Goal: Task Accomplishment & Management: Use online tool/utility

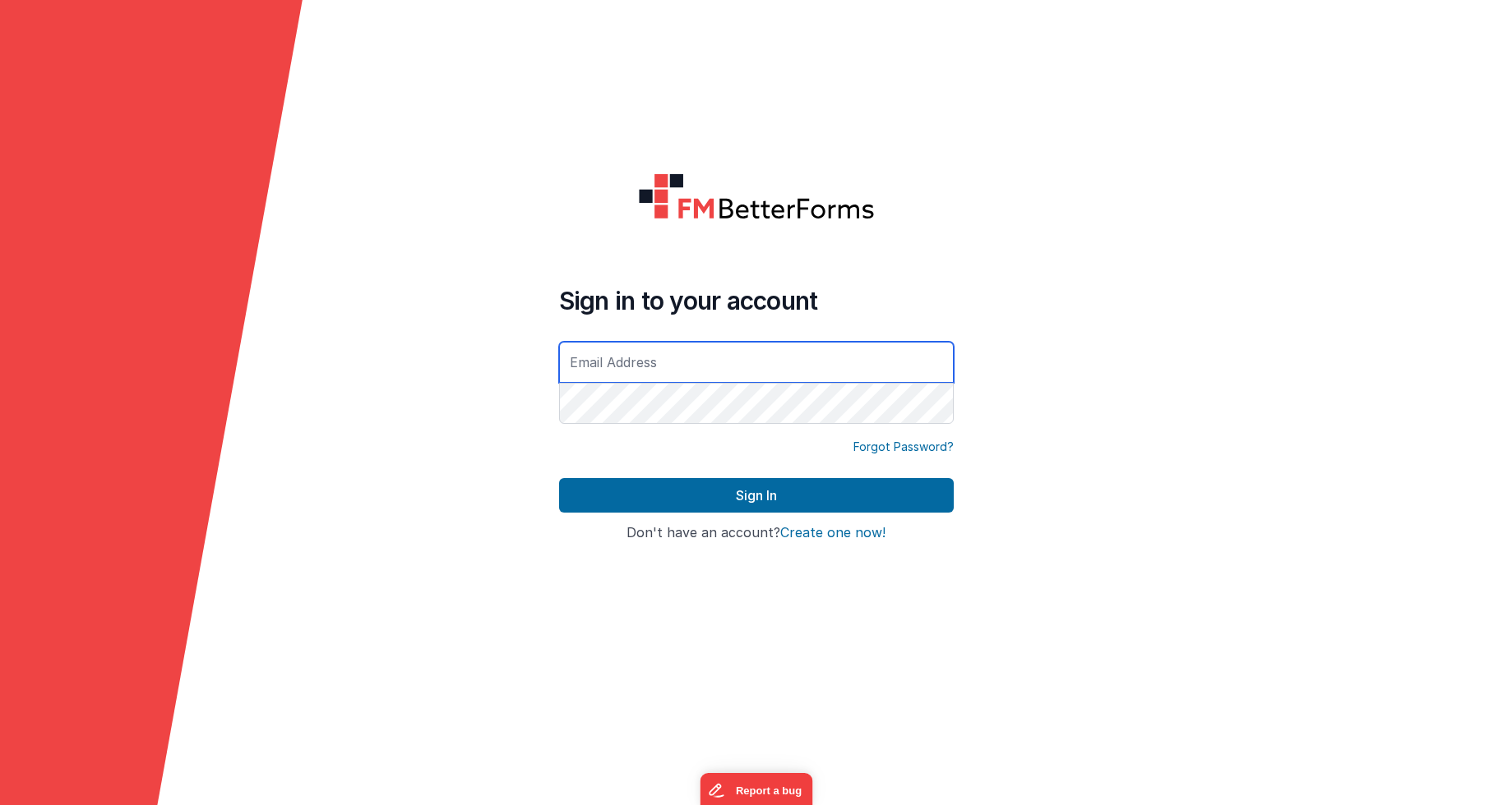
type input "[EMAIL_ADDRESS][DOMAIN_NAME]"
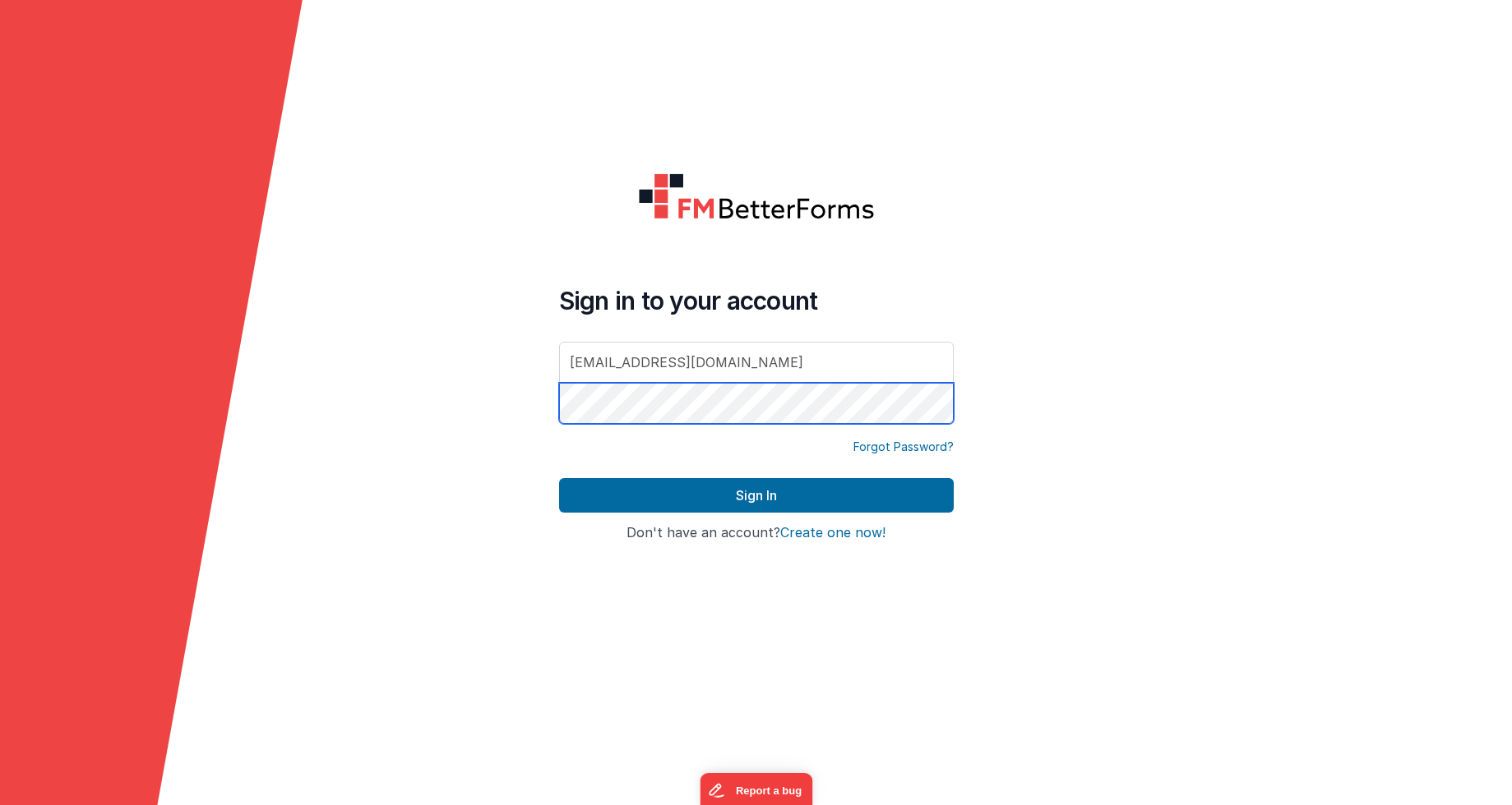
click at [755, 495] on button "Sign In" at bounding box center [756, 495] width 395 height 34
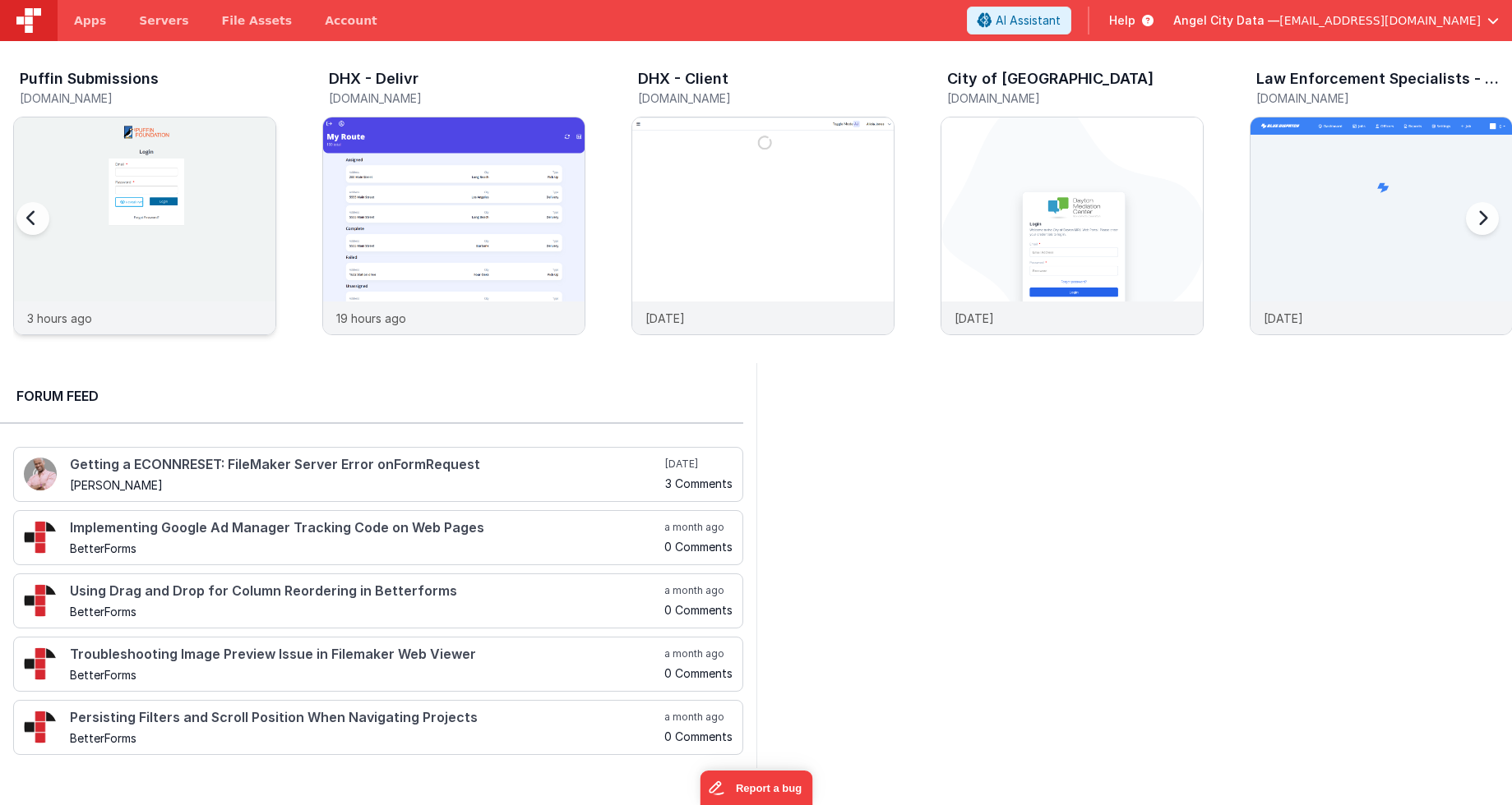
click at [168, 207] on img at bounding box center [145, 248] width 261 height 261
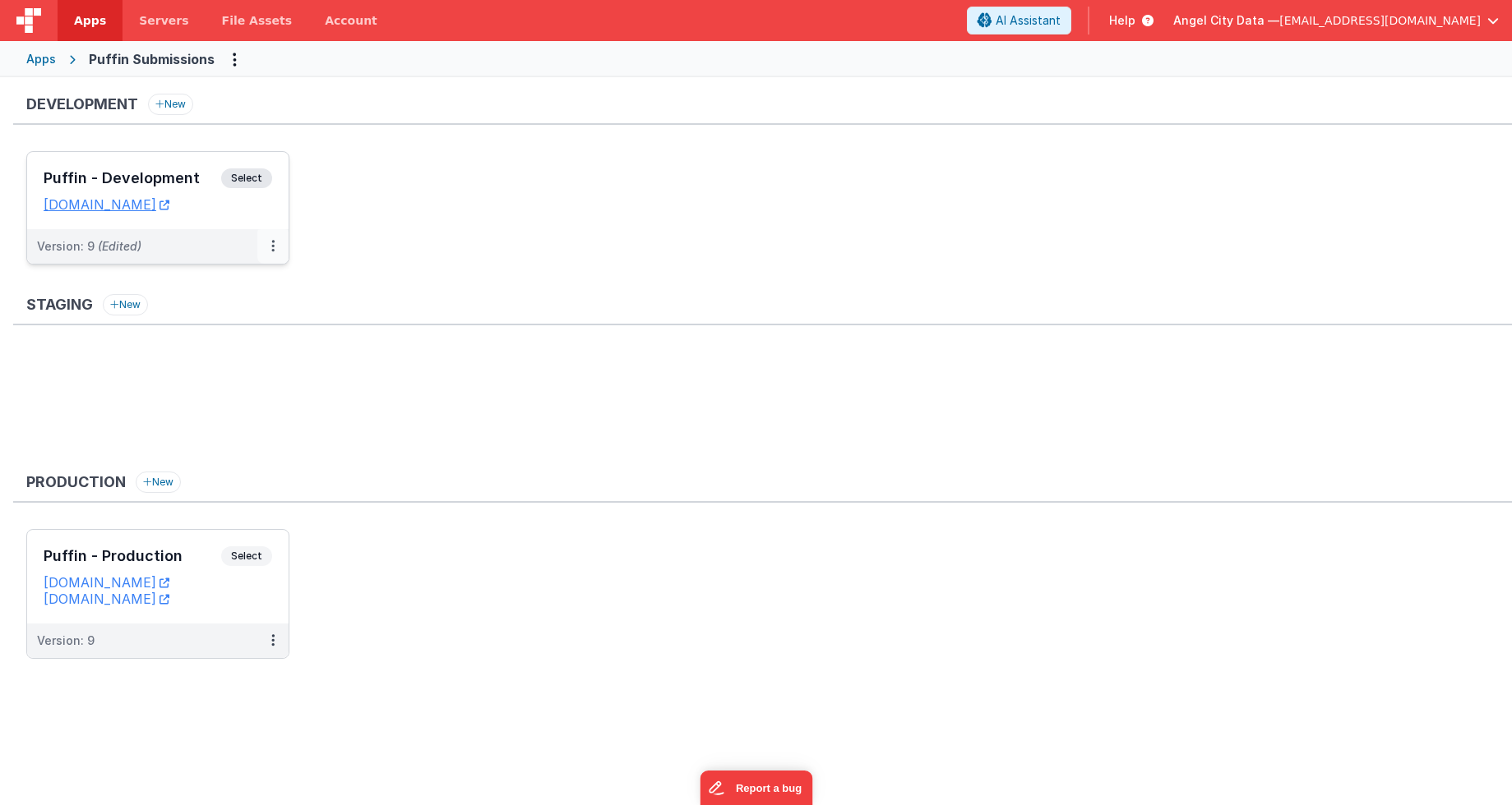
click at [269, 244] on button at bounding box center [272, 246] width 31 height 34
click at [347, 249] on div at bounding box center [756, 402] width 1512 height 805
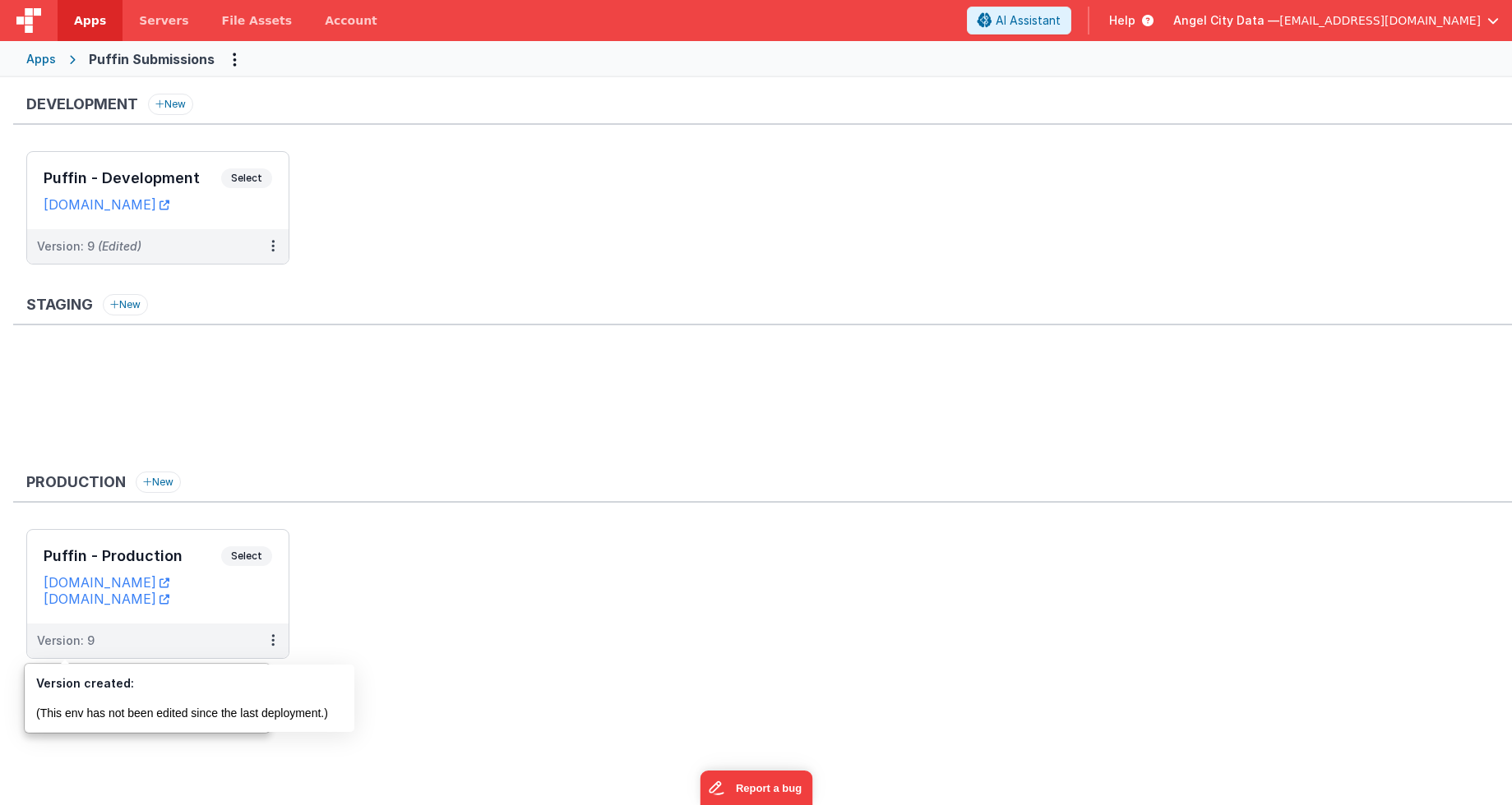
click at [113, 351] on ul at bounding box center [769, 404] width 1486 height 107
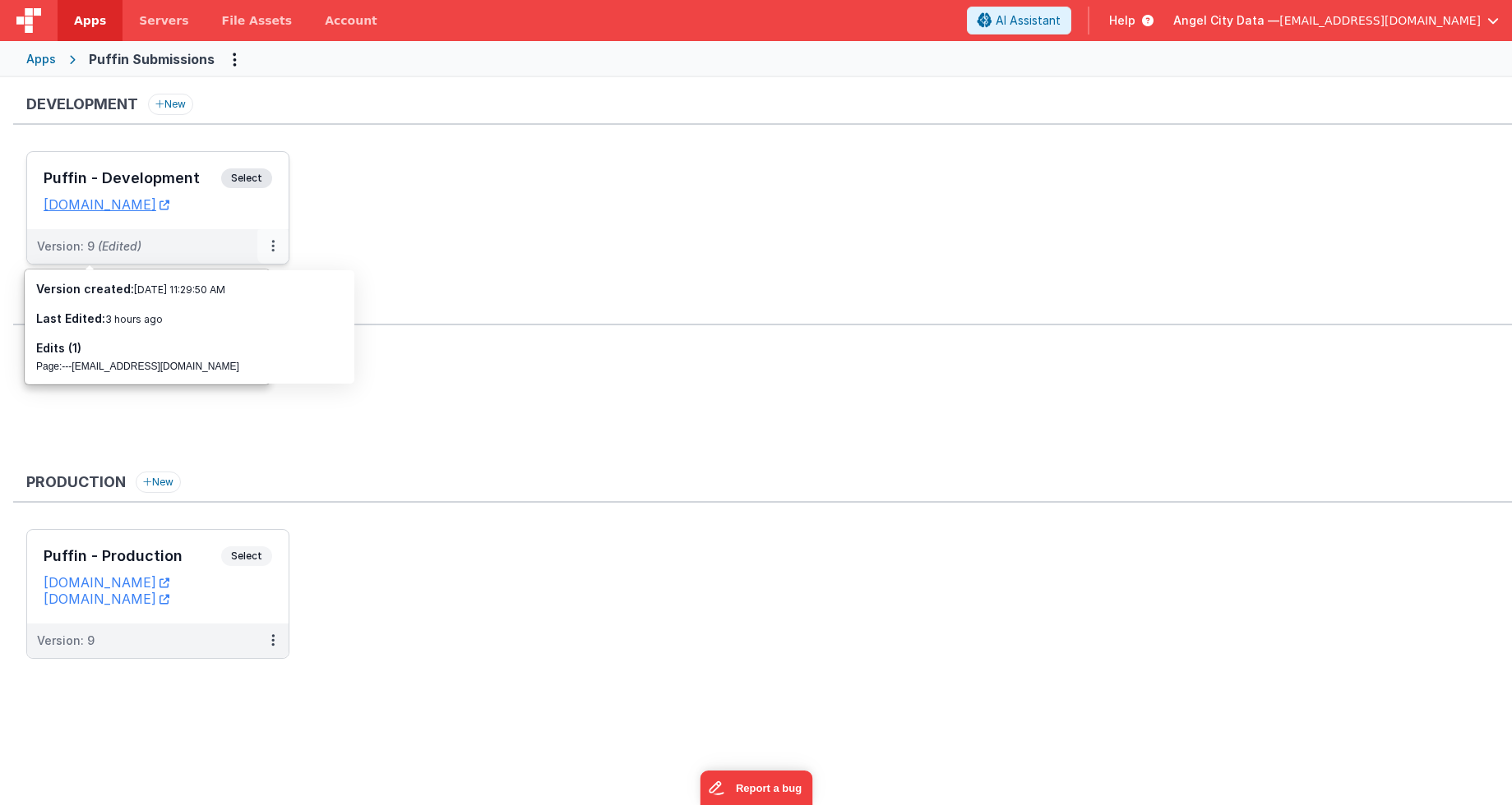
click at [269, 240] on button at bounding box center [272, 246] width 31 height 34
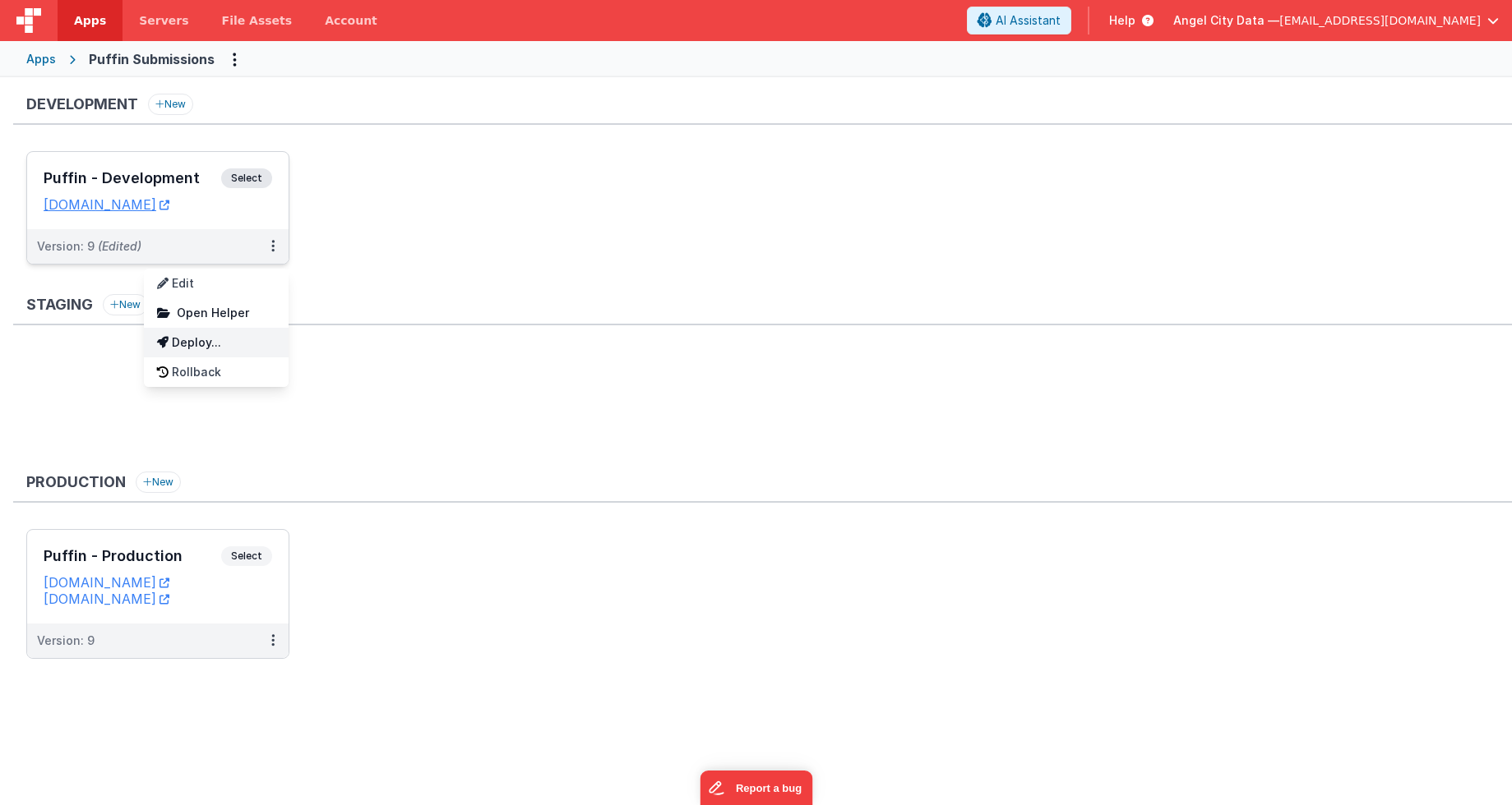
click at [193, 334] on link "Deploy..." at bounding box center [216, 342] width 145 height 30
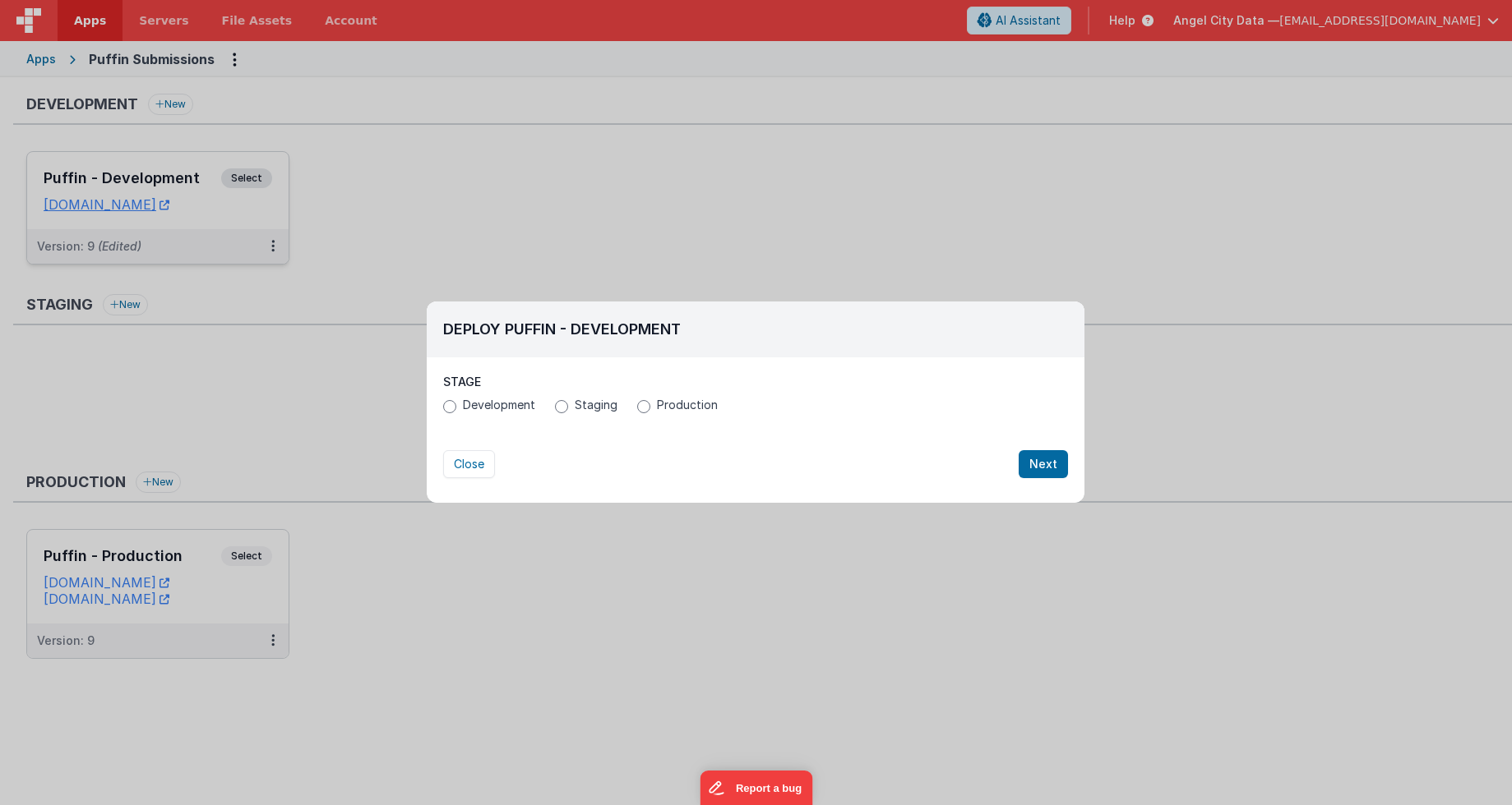
click at [646, 410] on input "Production" at bounding box center [643, 406] width 13 height 13
radio input "true"
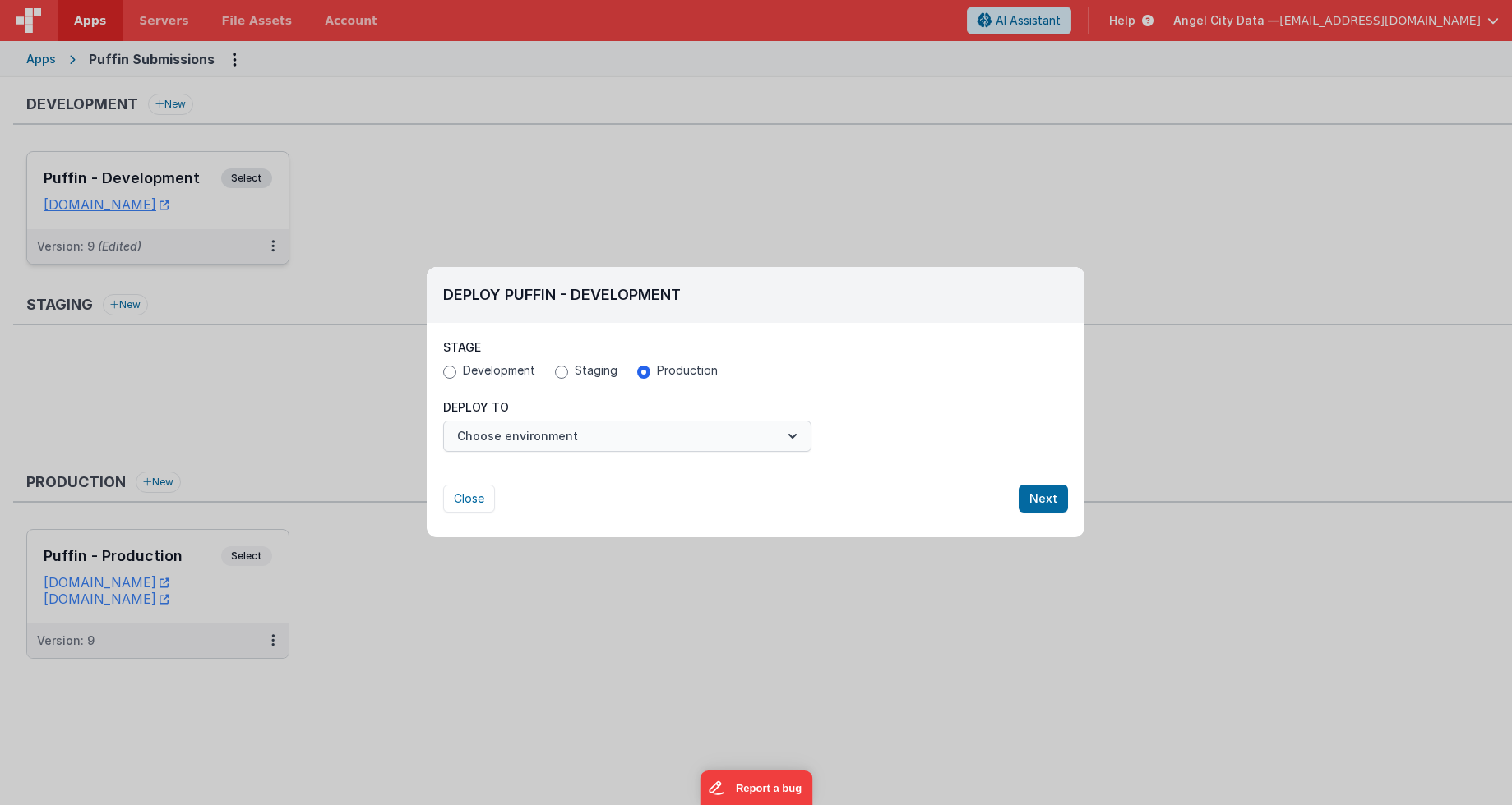
click at [776, 434] on button "Choose environment" at bounding box center [627, 436] width 368 height 31
click at [563, 474] on link "Puffin - Production" at bounding box center [627, 477] width 368 height 30
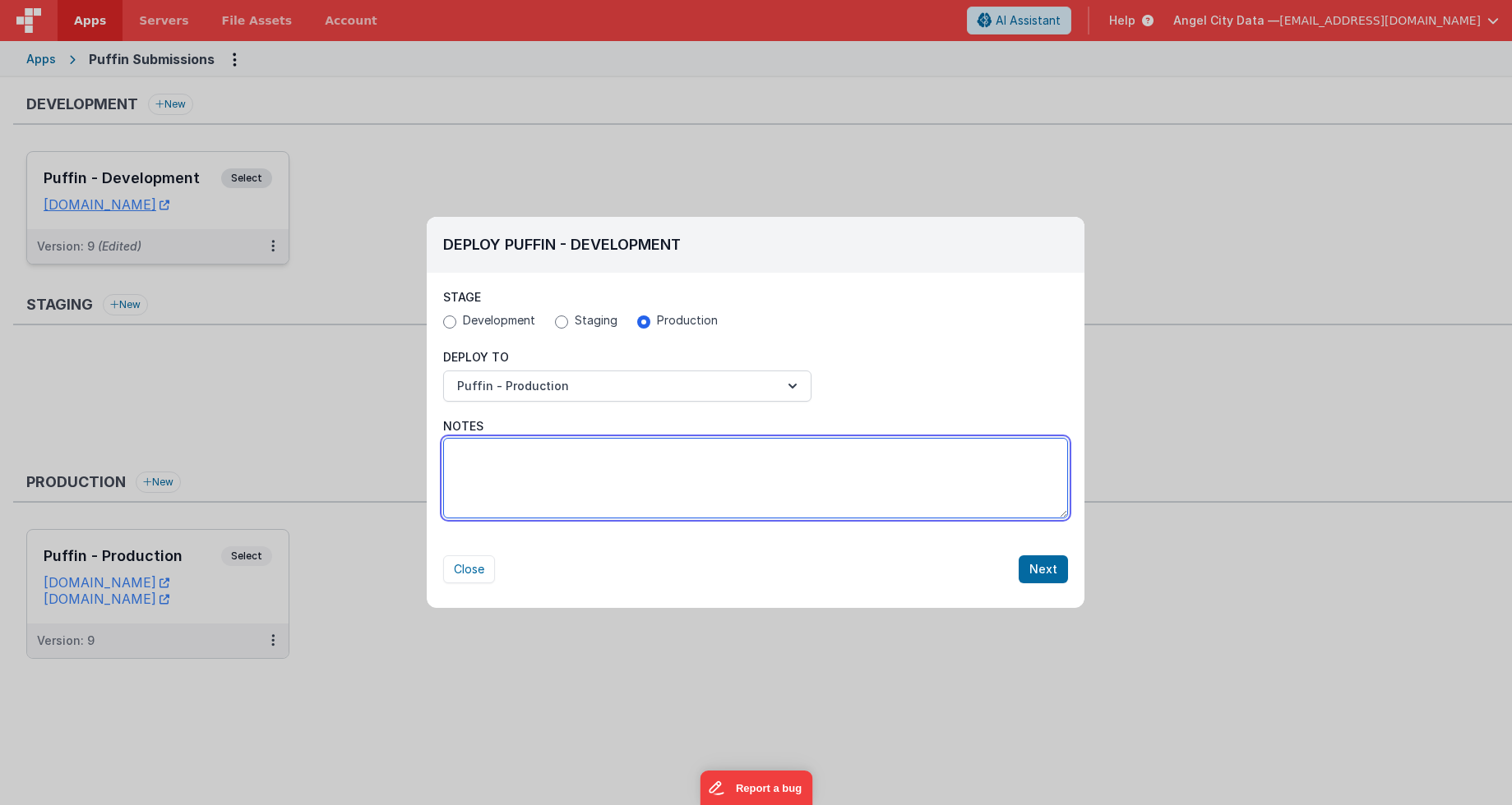
click at [563, 474] on textarea "Notes" at bounding box center [755, 478] width 624 height 80
type textarea "validation issues with required fields not being needed if user saves first, an…"
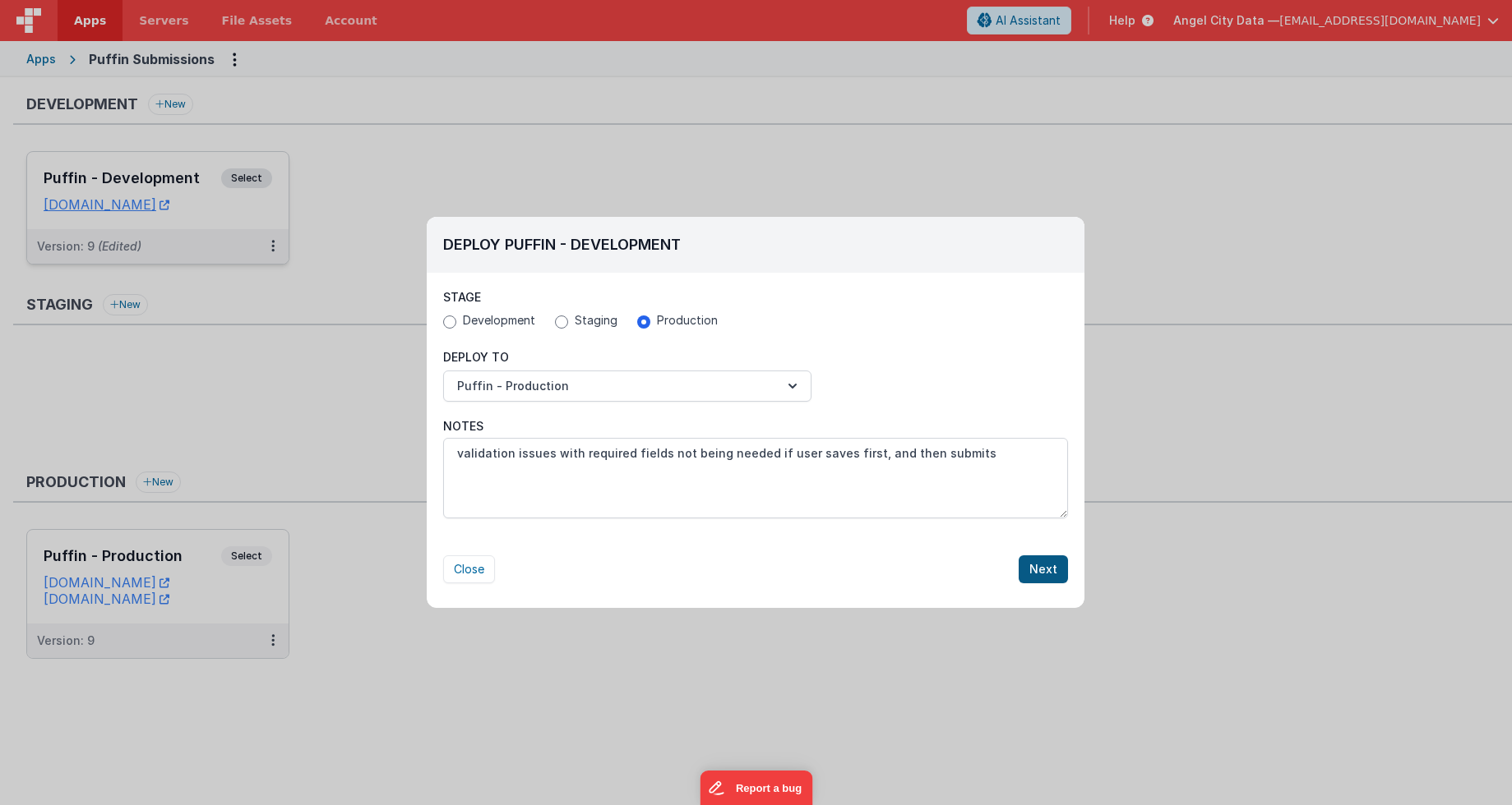
click at [1038, 565] on button "Next" at bounding box center [1043, 569] width 49 height 28
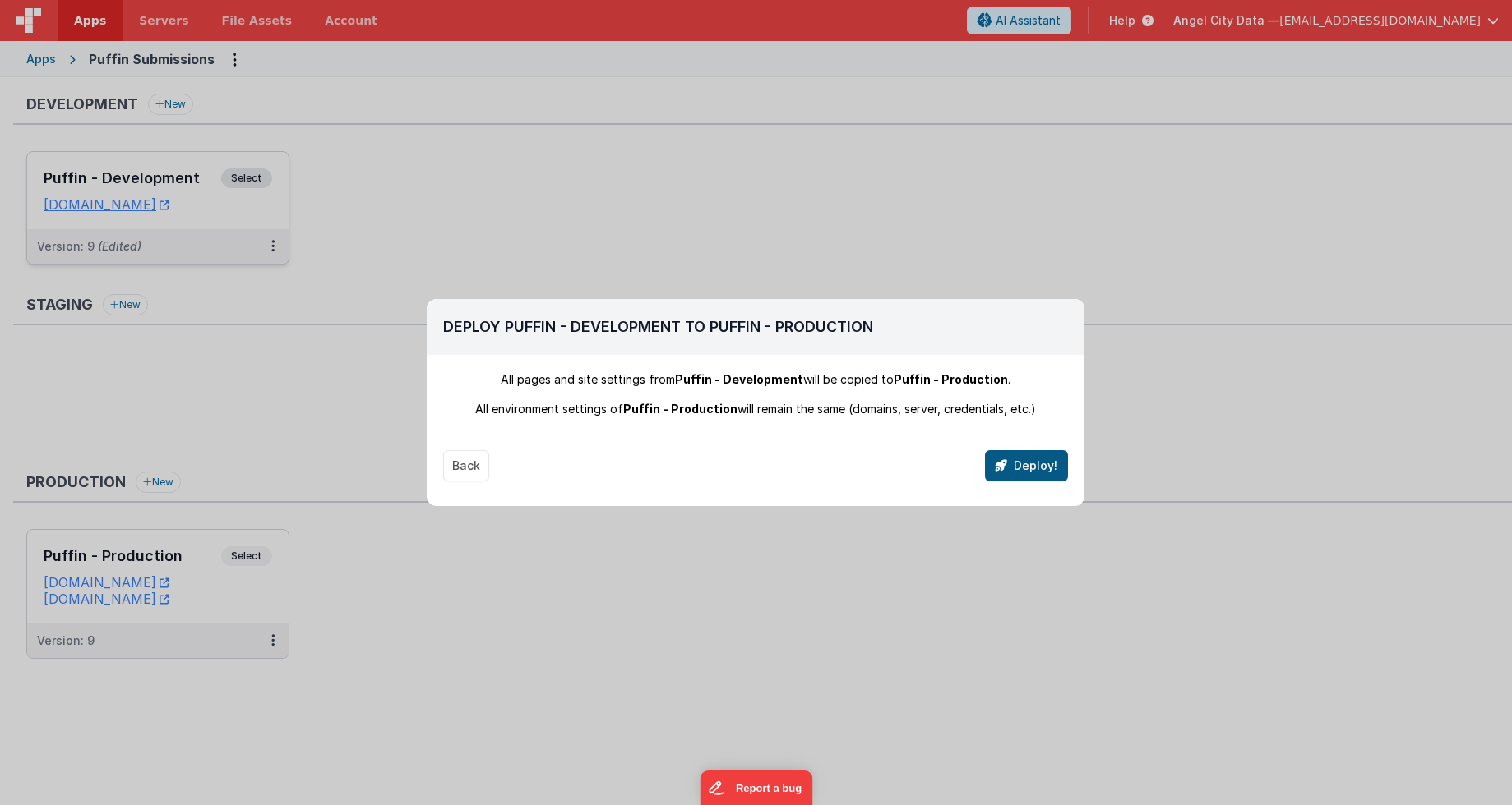
click at [1025, 467] on button "Deploy!" at bounding box center [1026, 465] width 83 height 31
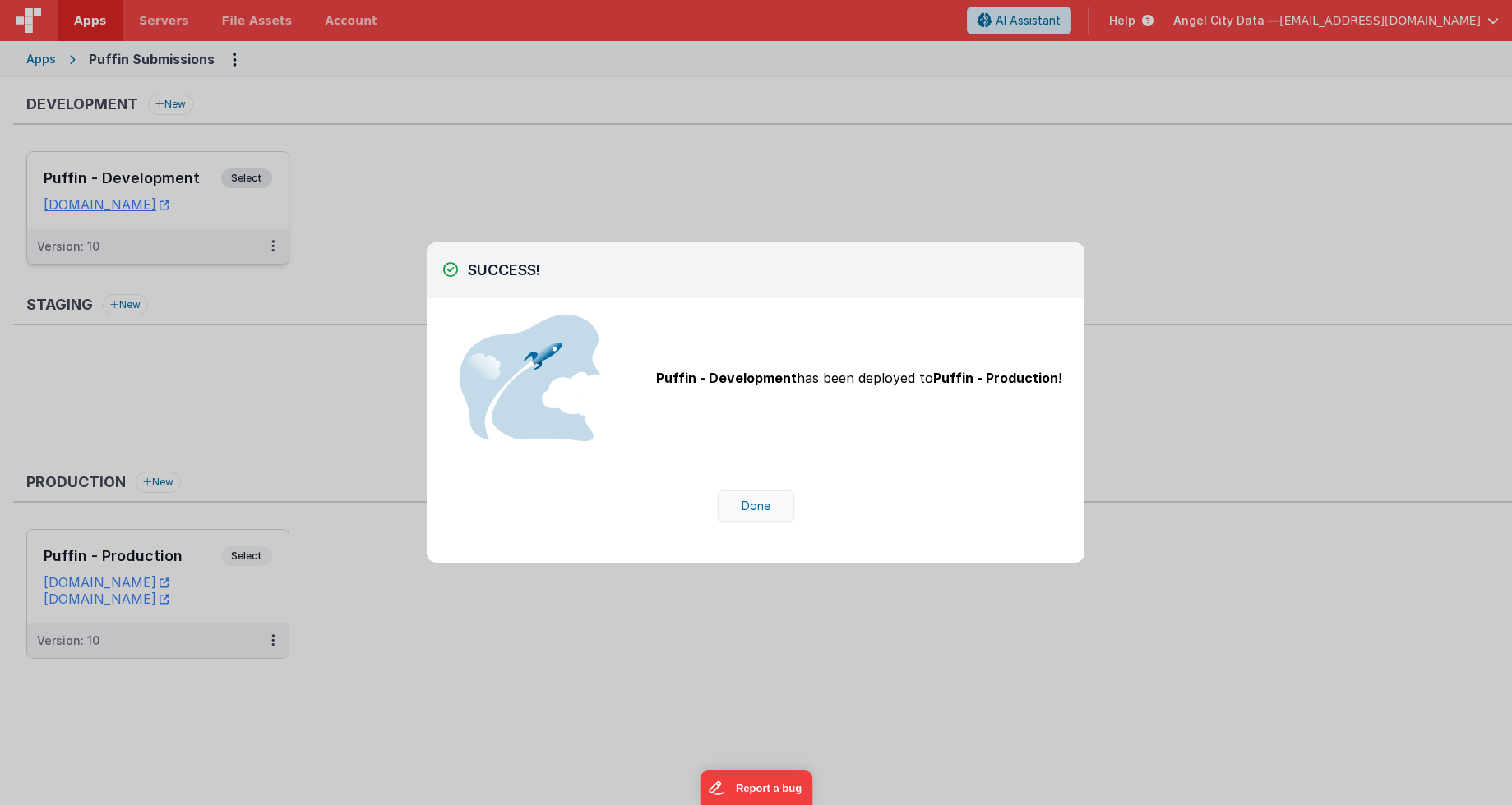
click at [766, 512] on button "Done" at bounding box center [755, 506] width 77 height 31
